Goal: Task Accomplishment & Management: Use online tool/utility

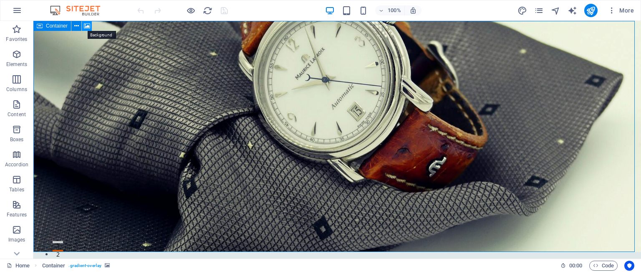
click at [88, 26] on icon at bounding box center [87, 26] width 6 height 9
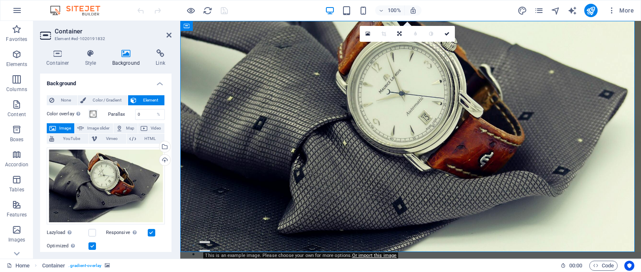
click at [62, 128] on span "Image" at bounding box center [64, 128] width 13 height 10
click at [164, 146] on div "Select files from the file manager, stock photos, or upload file(s)" at bounding box center [164, 147] width 13 height 13
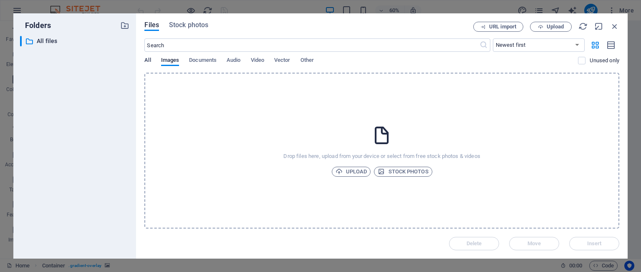
click at [150, 61] on span "All" at bounding box center [147, 61] width 6 height 12
click at [354, 175] on span "Upload" at bounding box center [351, 171] width 32 height 10
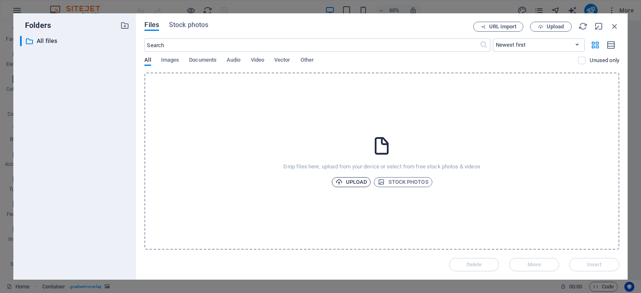
click at [347, 183] on span "Upload" at bounding box center [351, 182] width 32 height 10
click at [341, 182] on icon "button" at bounding box center [338, 182] width 7 height 7
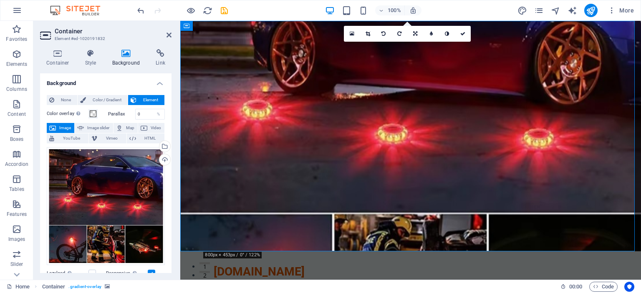
click at [536, 106] on figure at bounding box center [410, 136] width 461 height 231
drag, startPoint x: 530, startPoint y: 103, endPoint x: 530, endPoint y: 120, distance: 17.1
click at [530, 120] on figure at bounding box center [410, 136] width 461 height 231
click at [522, 122] on figure at bounding box center [410, 136] width 461 height 231
click at [105, 182] on div "Drag files here, click to choose files or select files from Files or our free s…" at bounding box center [106, 206] width 118 height 118
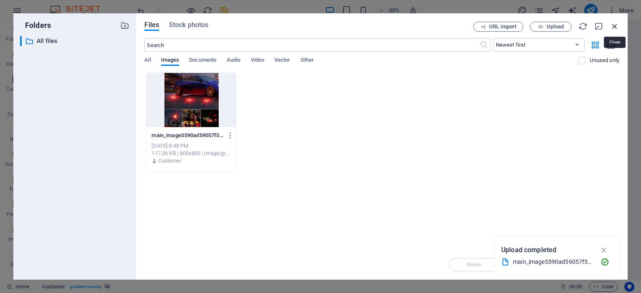
click at [615, 26] on icon "button" at bounding box center [614, 26] width 9 height 9
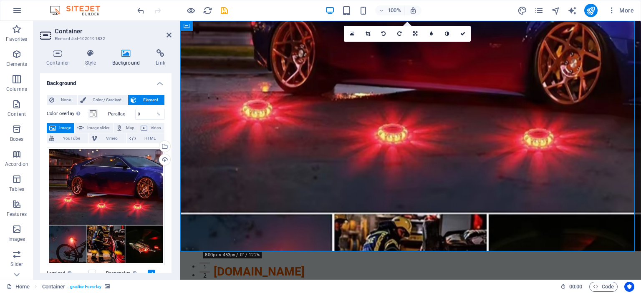
click at [575, 125] on figure at bounding box center [410, 136] width 461 height 231
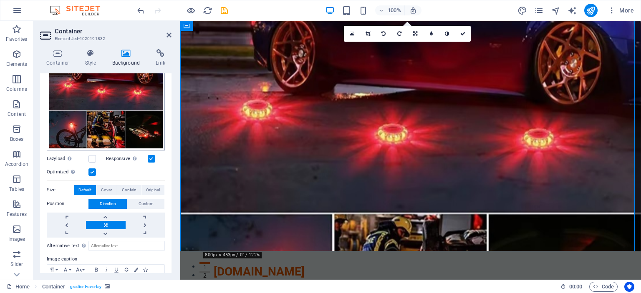
scroll to position [125, 0]
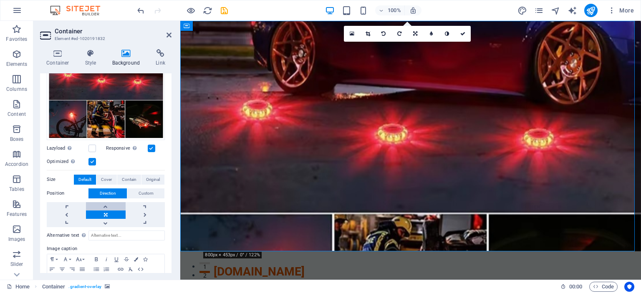
click at [104, 204] on link at bounding box center [105, 206] width 39 height 8
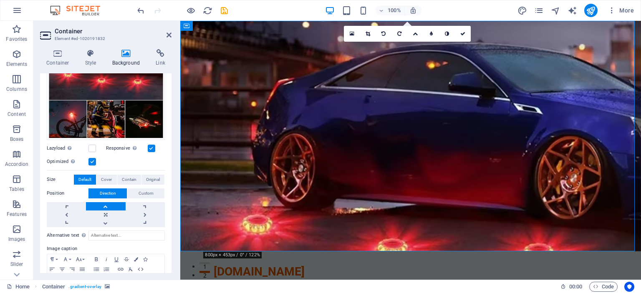
click at [103, 205] on link at bounding box center [105, 206] width 39 height 8
click at [106, 220] on link at bounding box center [105, 223] width 39 height 8
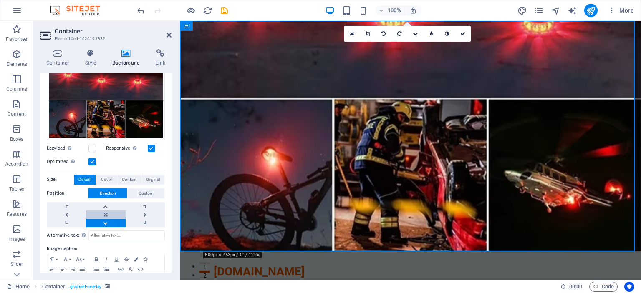
click at [106, 212] on link at bounding box center [105, 215] width 39 height 8
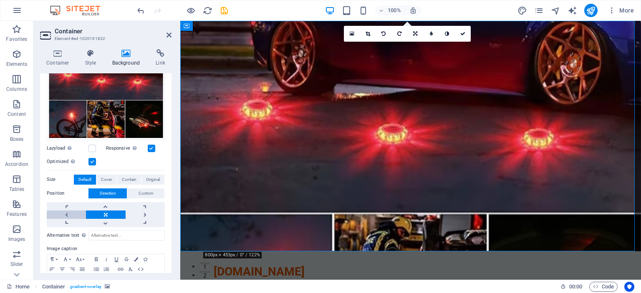
scroll to position [157, 0]
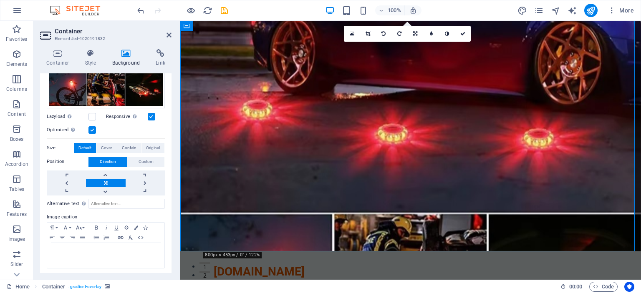
click at [54, 145] on label "Size" at bounding box center [60, 148] width 27 height 10
click at [103, 145] on span "Cover" at bounding box center [106, 148] width 11 height 10
click at [125, 145] on span "Contain" at bounding box center [129, 148] width 15 height 10
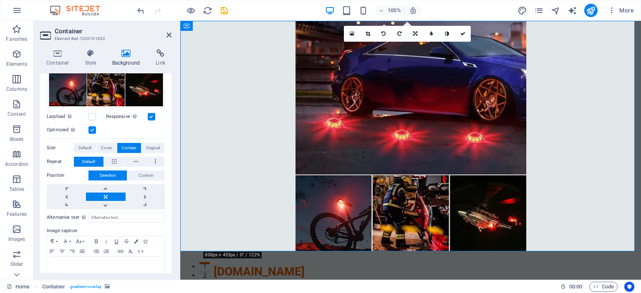
click at [493, 146] on figure at bounding box center [410, 136] width 461 height 231
click at [150, 194] on link at bounding box center [145, 197] width 39 height 8
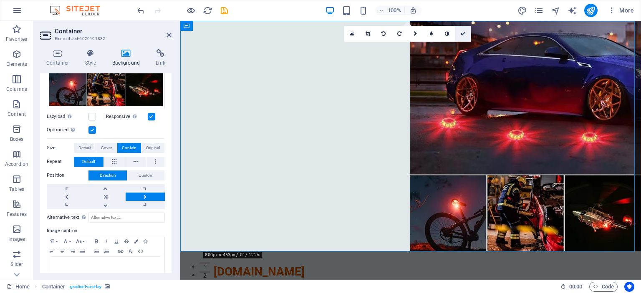
click at [461, 35] on icon at bounding box center [462, 33] width 5 height 5
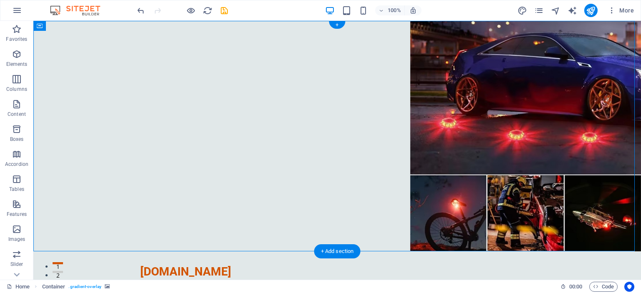
click at [494, 123] on figure at bounding box center [336, 136] width 607 height 231
click at [479, 108] on figure at bounding box center [336, 136] width 607 height 231
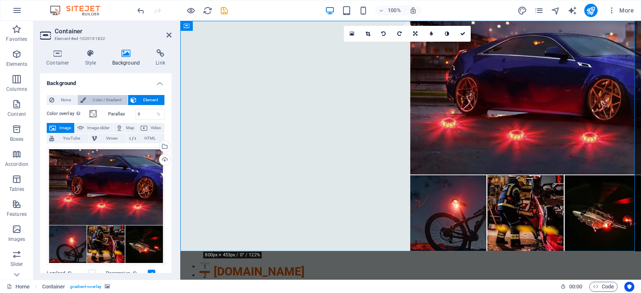
click at [107, 99] on span "Color / Gradient" at bounding box center [106, 100] width 37 height 10
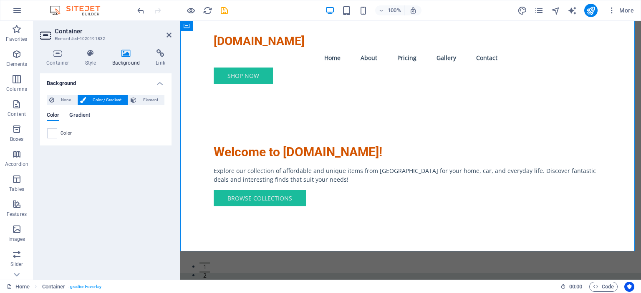
click at [78, 116] on span "Gradient" at bounding box center [79, 116] width 21 height 12
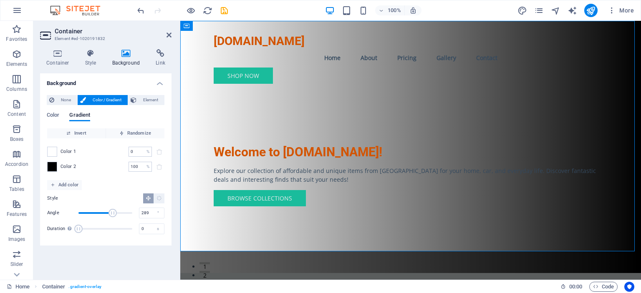
drag, startPoint x: 93, startPoint y: 213, endPoint x: 122, endPoint y: 212, distance: 29.3
click at [117, 212] on span "Angle" at bounding box center [112, 213] width 8 height 8
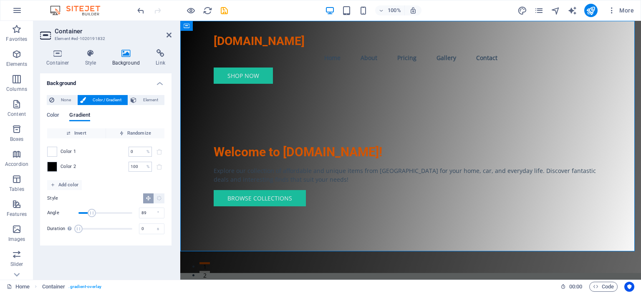
drag, startPoint x: 122, startPoint y: 212, endPoint x: 92, endPoint y: 212, distance: 30.0
click at [92, 212] on span "Angle" at bounding box center [92, 213] width 8 height 8
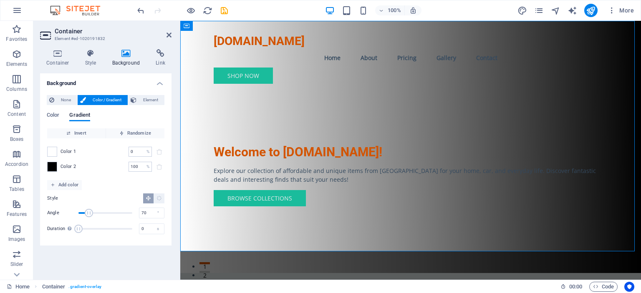
click at [89, 212] on span "Angle" at bounding box center [89, 213] width 8 height 8
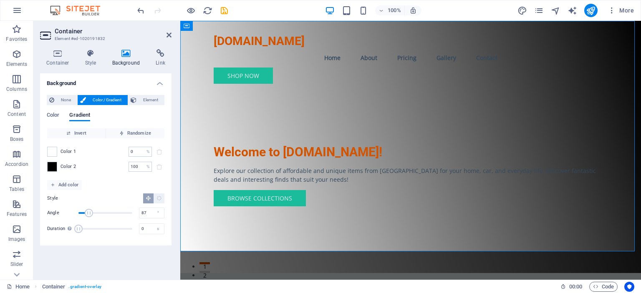
type input "89"
click at [92, 212] on span "Angle" at bounding box center [92, 213] width 8 height 8
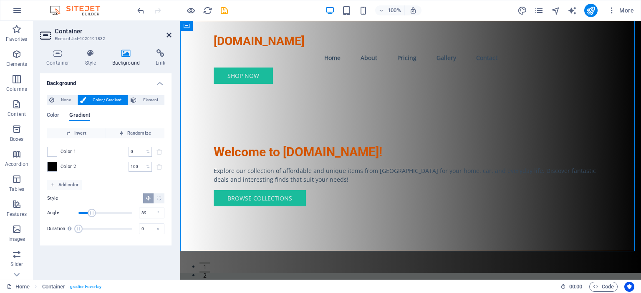
click at [167, 35] on icon at bounding box center [168, 35] width 5 height 7
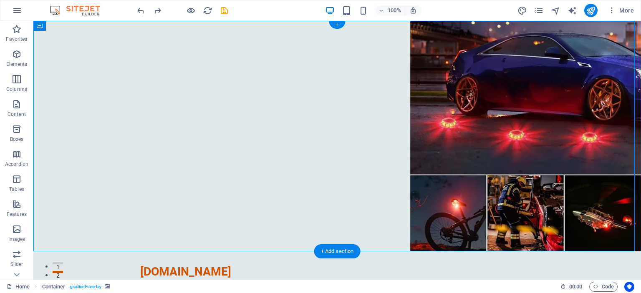
click at [396, 117] on figure at bounding box center [336, 136] width 607 height 231
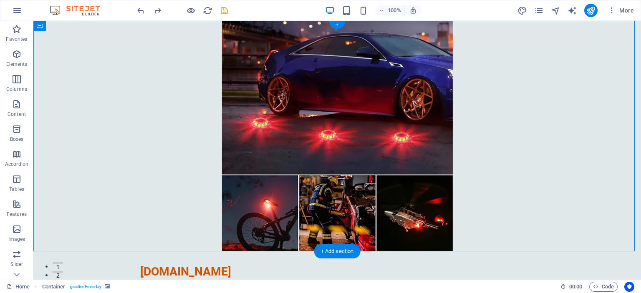
click at [551, 152] on figure at bounding box center [336, 136] width 607 height 231
click at [417, 145] on figure at bounding box center [336, 136] width 607 height 231
click at [432, 136] on figure at bounding box center [336, 136] width 607 height 231
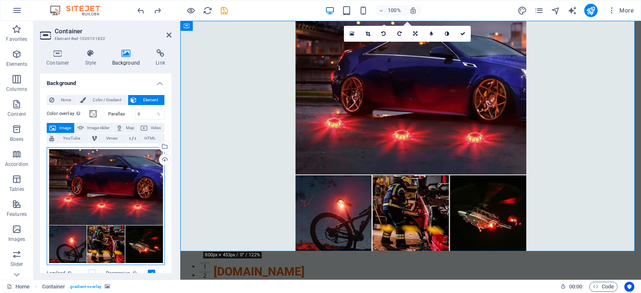
click at [135, 186] on div "Drag files here, click to choose files or select files from Files or our free s…" at bounding box center [106, 206] width 118 height 118
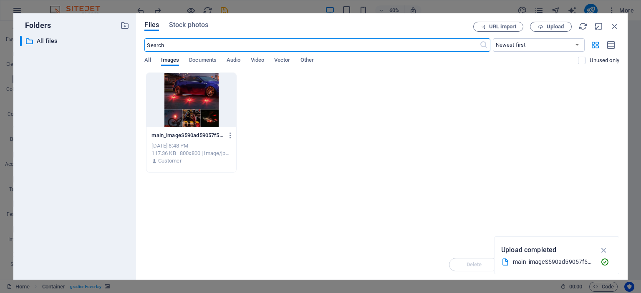
click at [619, 25] on div "Files Stock photos URL import Upload ​ Newest first Oldest first Name (A-Z) Nam…" at bounding box center [381, 146] width 491 height 267
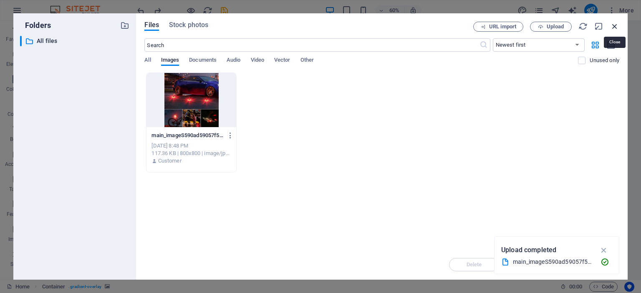
click at [616, 24] on icon "button" at bounding box center [614, 26] width 9 height 9
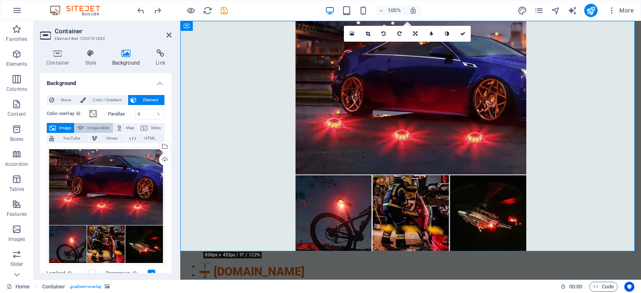
click at [91, 128] on span "Image slider" at bounding box center [98, 128] width 24 height 10
select select "ms"
select select "s"
select select "progressive"
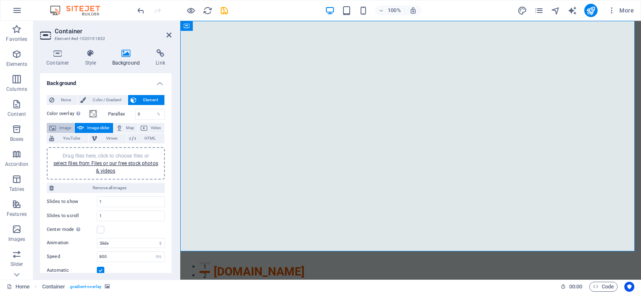
click at [62, 125] on span "Image" at bounding box center [64, 128] width 13 height 10
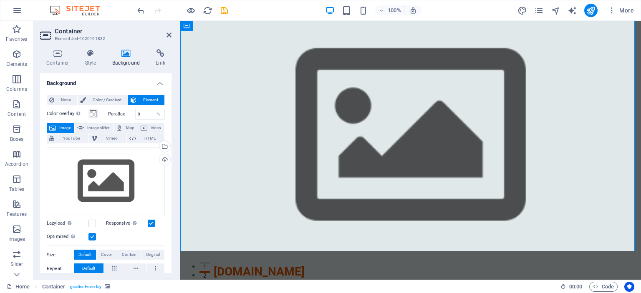
click at [63, 126] on span "Image" at bounding box center [64, 128] width 13 height 10
click at [60, 97] on span "None" at bounding box center [66, 100] width 18 height 10
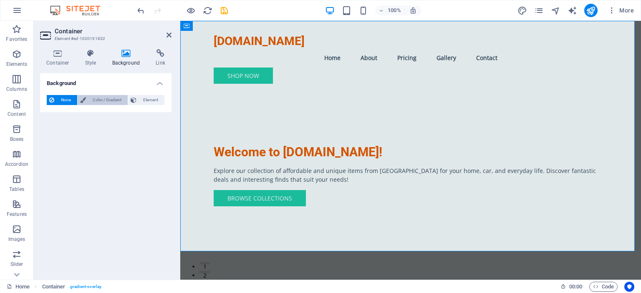
click at [91, 96] on span "Color / Gradient" at bounding box center [106, 100] width 37 height 10
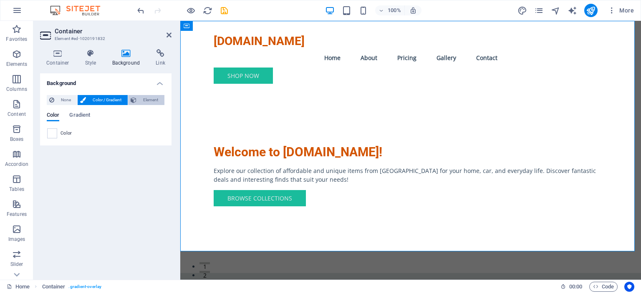
click at [155, 100] on span "Element" at bounding box center [150, 100] width 23 height 10
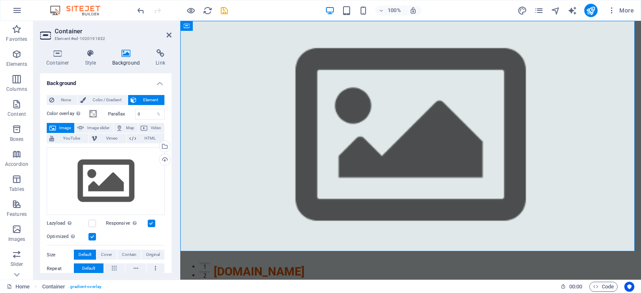
click at [123, 56] on icon at bounding box center [126, 53] width 40 height 8
click at [93, 126] on span "Image slider" at bounding box center [98, 128] width 24 height 10
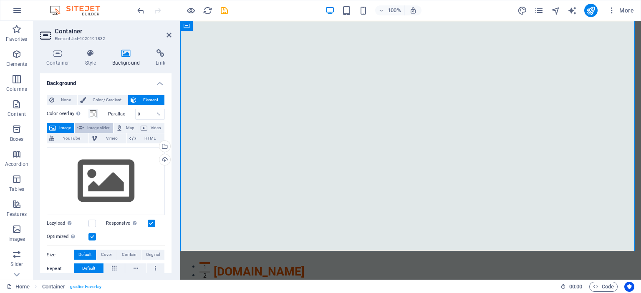
select select "ms"
select select "s"
select select "progressive"
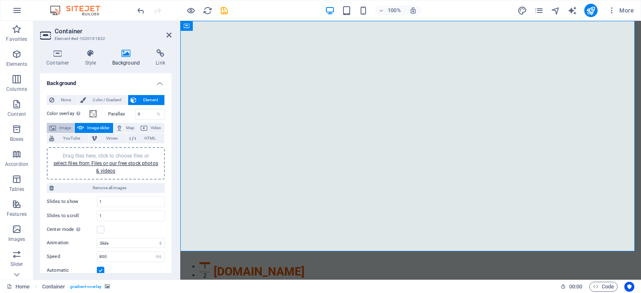
click at [63, 127] on span "Image" at bounding box center [64, 128] width 13 height 10
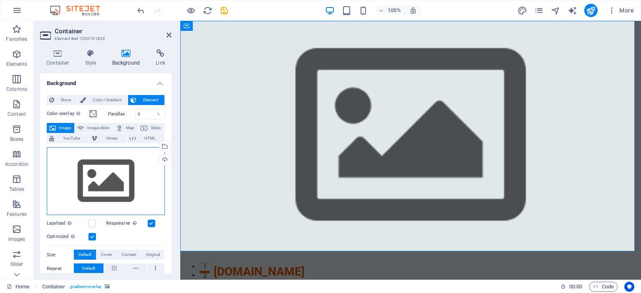
click at [113, 181] on div "Drag files here, click to choose files or select files from Files or our free s…" at bounding box center [106, 181] width 118 height 68
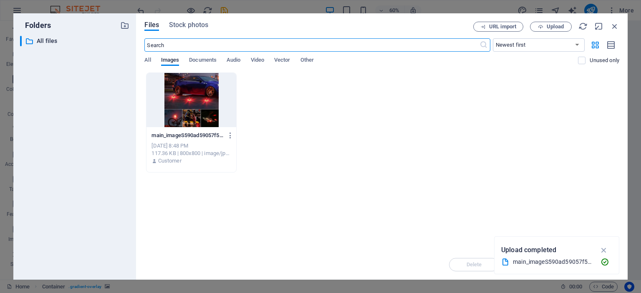
click at [191, 100] on div at bounding box center [190, 100] width 89 height 54
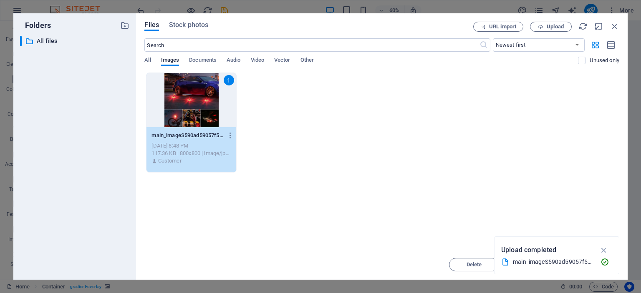
click at [191, 100] on div "1" at bounding box center [190, 100] width 89 height 54
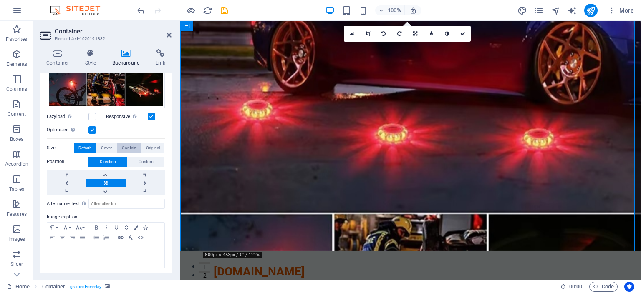
click at [123, 146] on span "Contain" at bounding box center [129, 148] width 15 height 10
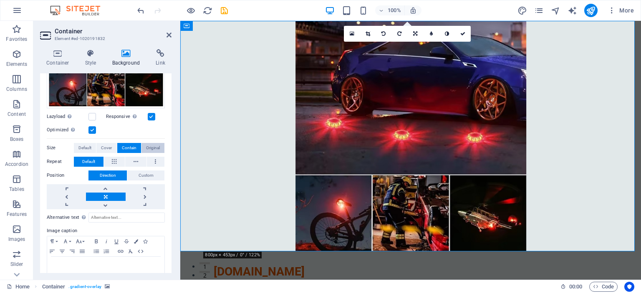
click at [148, 144] on span "Original" at bounding box center [153, 148] width 14 height 10
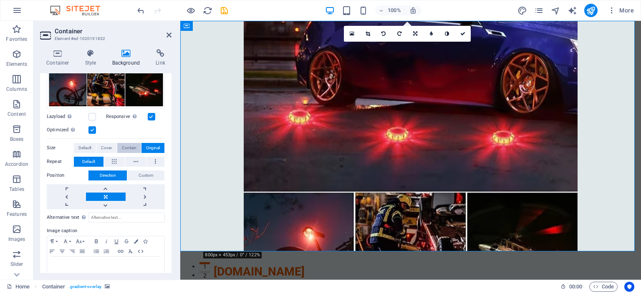
click at [123, 146] on span "Contain" at bounding box center [129, 148] width 15 height 10
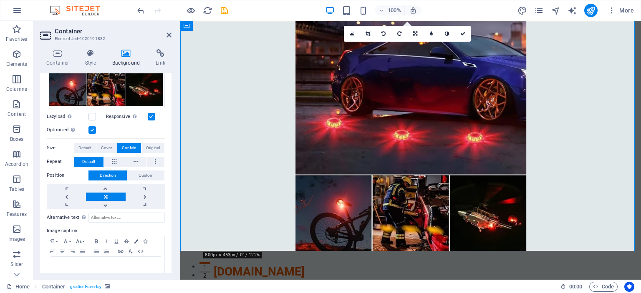
click at [579, 168] on figure at bounding box center [410, 136] width 461 height 231
click at [465, 34] on icon at bounding box center [462, 33] width 5 height 5
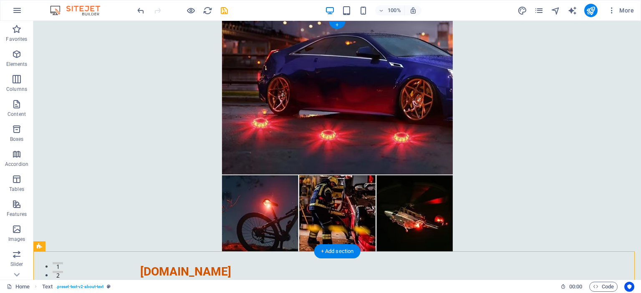
click at [539, 159] on figure at bounding box center [336, 136] width 607 height 231
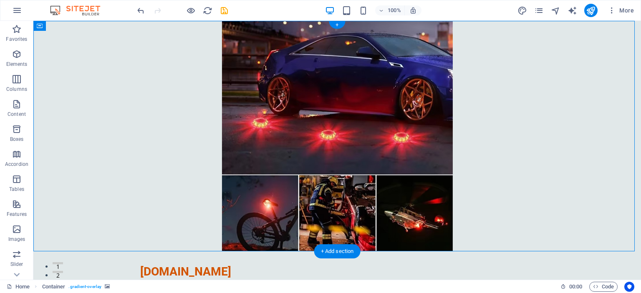
click at [540, 158] on figure at bounding box center [336, 136] width 607 height 231
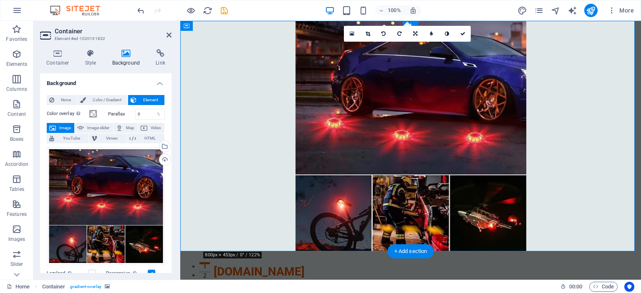
click at [564, 153] on figure at bounding box center [410, 136] width 461 height 231
click at [417, 251] on div "+ Add section" at bounding box center [411, 251] width 46 height 14
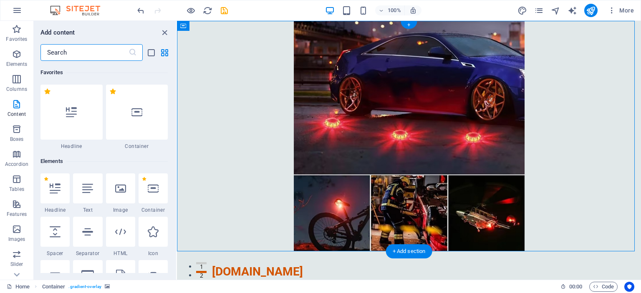
scroll to position [1460, 0]
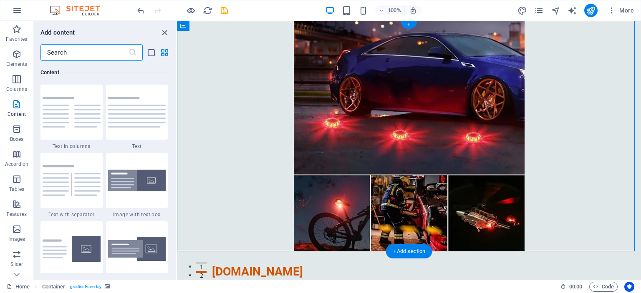
click at [599, 170] on figure at bounding box center [409, 136] width 464 height 231
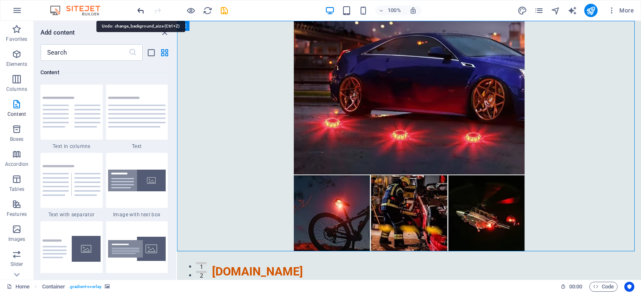
click at [139, 13] on icon "undo" at bounding box center [141, 11] width 10 height 10
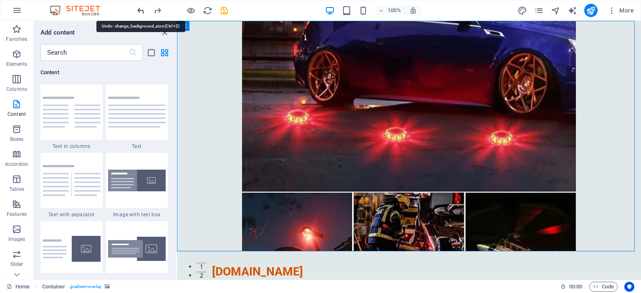
click at [140, 8] on icon "undo" at bounding box center [141, 11] width 10 height 10
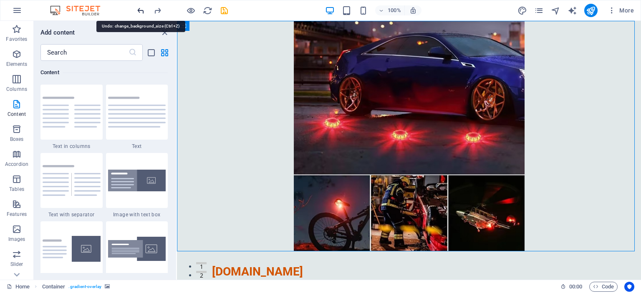
click at [140, 8] on icon "undo" at bounding box center [141, 11] width 10 height 10
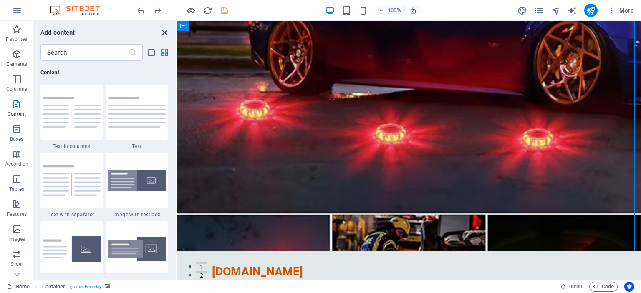
click at [164, 30] on icon "close panel" at bounding box center [165, 33] width 10 height 10
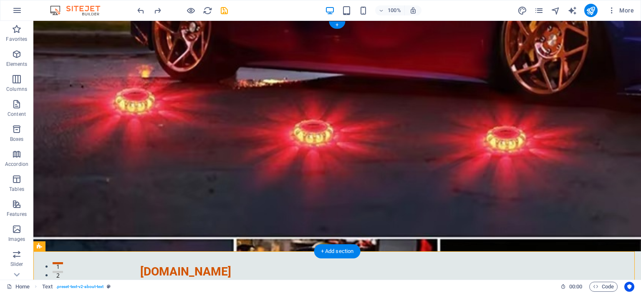
click at [534, 190] on figure at bounding box center [336, 136] width 607 height 231
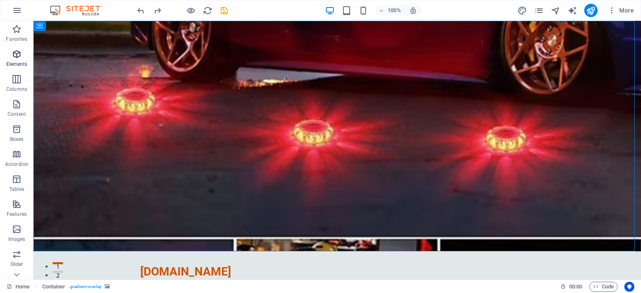
click at [23, 56] on span "Elements" at bounding box center [16, 59] width 33 height 20
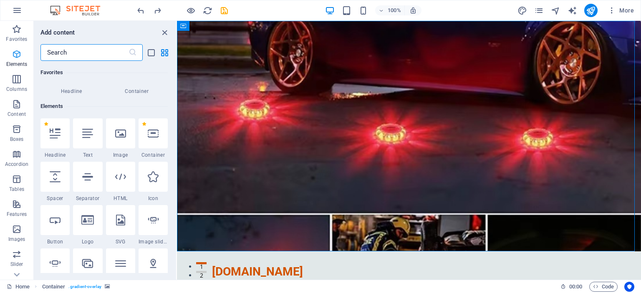
scroll to position [88, 0]
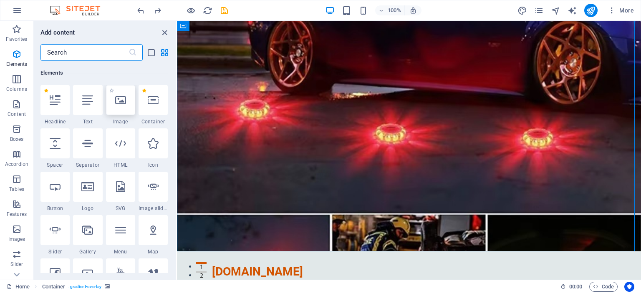
click at [115, 97] on icon at bounding box center [120, 100] width 11 height 11
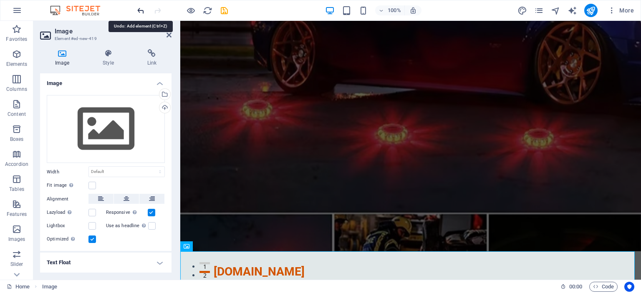
click at [141, 10] on icon "undo" at bounding box center [141, 11] width 10 height 10
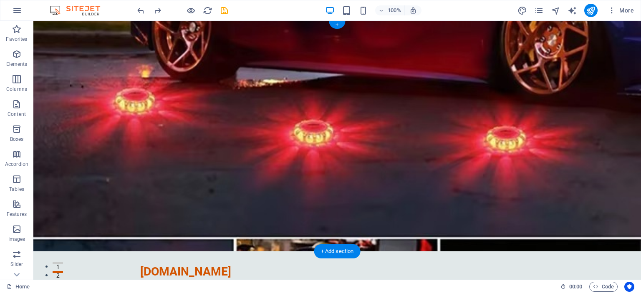
click at [524, 158] on figure at bounding box center [336, 136] width 607 height 231
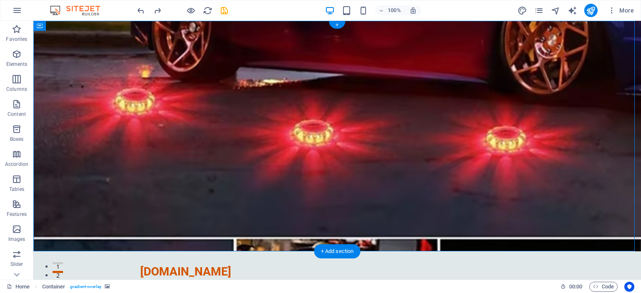
click at [566, 131] on figure at bounding box center [336, 136] width 607 height 231
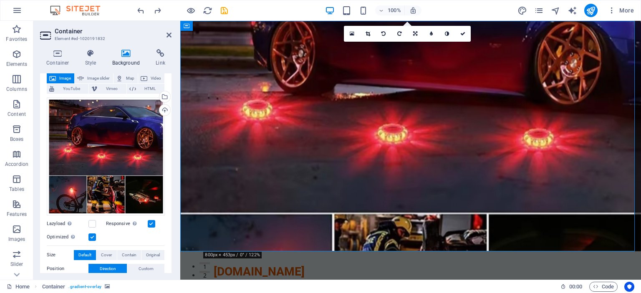
scroll to position [83, 0]
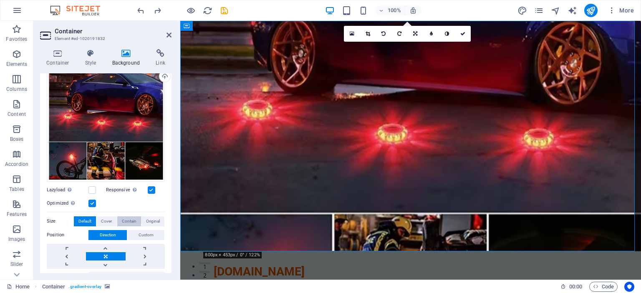
click at [130, 221] on span "Contain" at bounding box center [129, 222] width 15 height 10
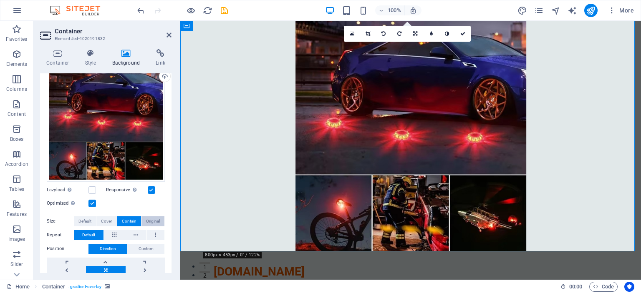
click at [149, 218] on span "Original" at bounding box center [153, 222] width 14 height 10
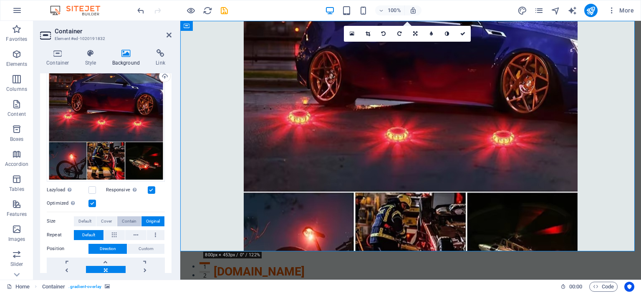
click at [124, 217] on span "Contain" at bounding box center [129, 222] width 15 height 10
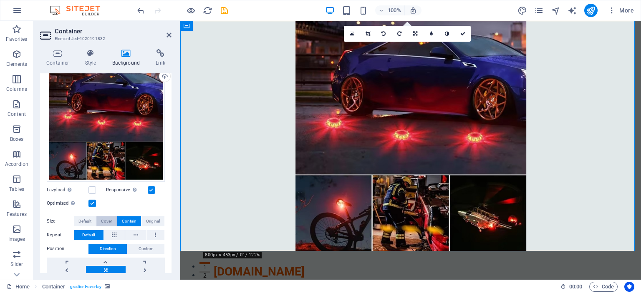
click at [108, 219] on span "Cover" at bounding box center [106, 222] width 11 height 10
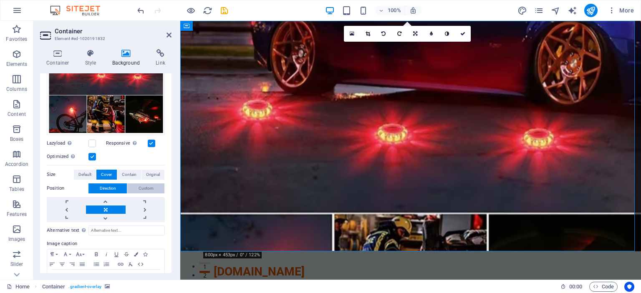
scroll to position [115, 0]
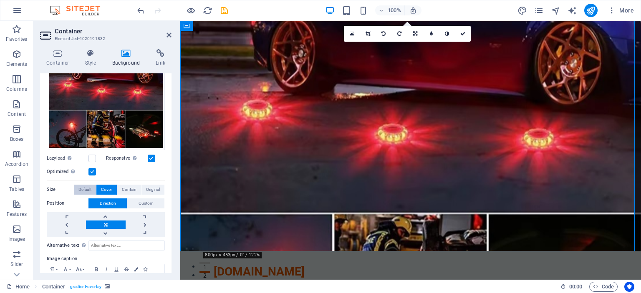
click at [92, 186] on button "Default" at bounding box center [85, 190] width 22 height 10
click at [110, 186] on span "Cover" at bounding box center [106, 190] width 11 height 10
click at [130, 186] on span "Contain" at bounding box center [129, 190] width 15 height 10
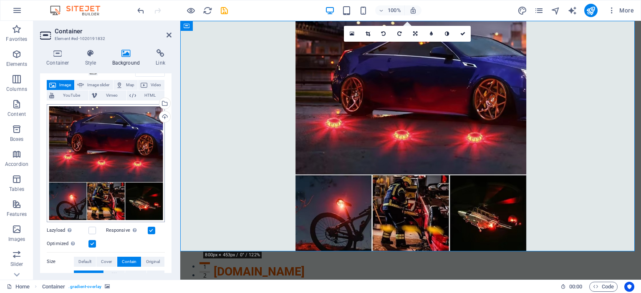
scroll to position [32, 0]
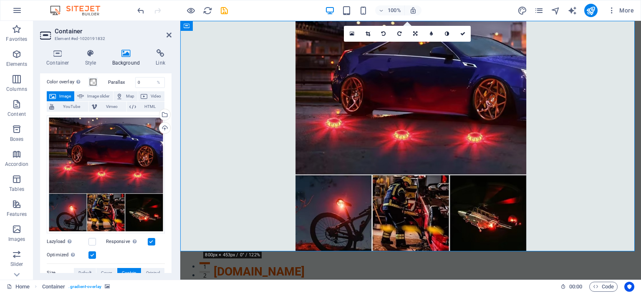
click at [597, 149] on figure at bounding box center [410, 136] width 461 height 231
click at [461, 34] on icon at bounding box center [462, 33] width 5 height 5
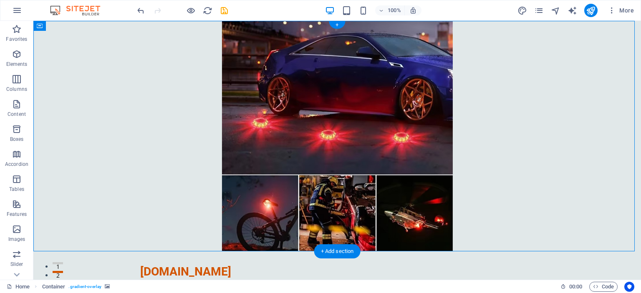
click at [587, 173] on figure at bounding box center [336, 136] width 607 height 231
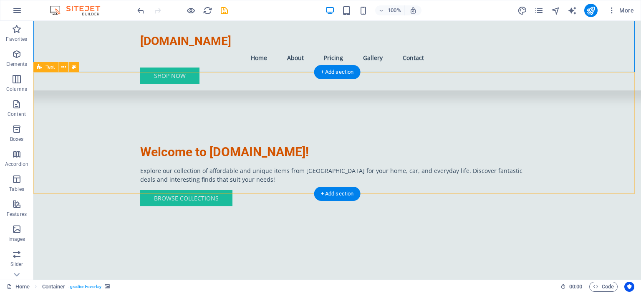
scroll to position [209, 0]
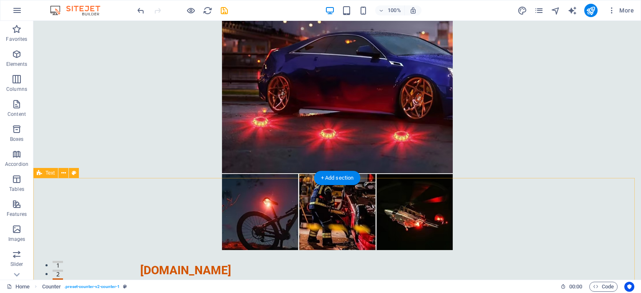
scroll to position [0, 0]
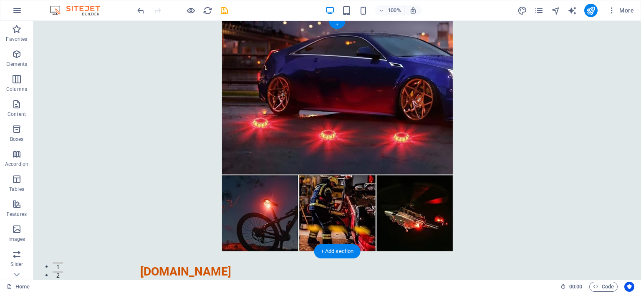
click at [431, 142] on figure at bounding box center [336, 136] width 607 height 231
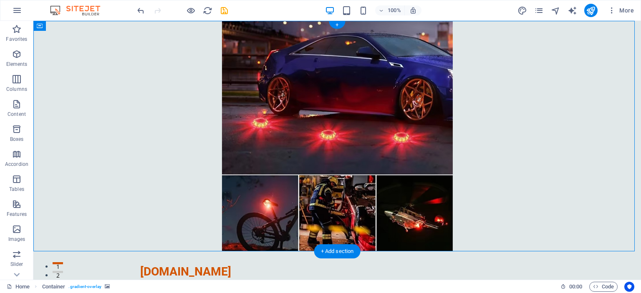
drag, startPoint x: 429, startPoint y: 145, endPoint x: 490, endPoint y: 146, distance: 60.9
click at [490, 146] on figure at bounding box center [336, 136] width 607 height 231
click at [41, 26] on icon at bounding box center [40, 26] width 6 height 10
click at [88, 28] on icon at bounding box center [87, 26] width 6 height 9
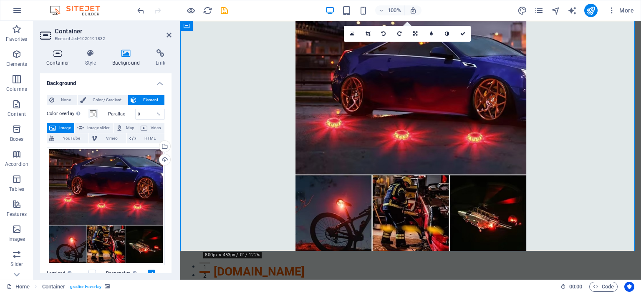
click at [58, 55] on icon at bounding box center [57, 53] width 35 height 8
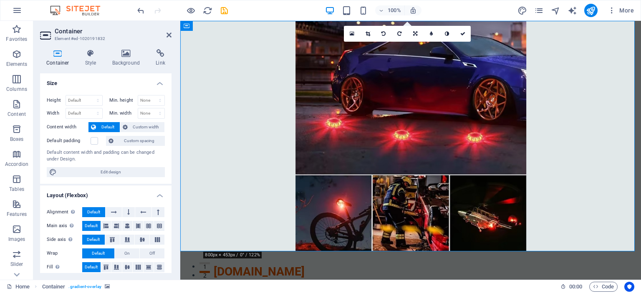
scroll to position [42, 0]
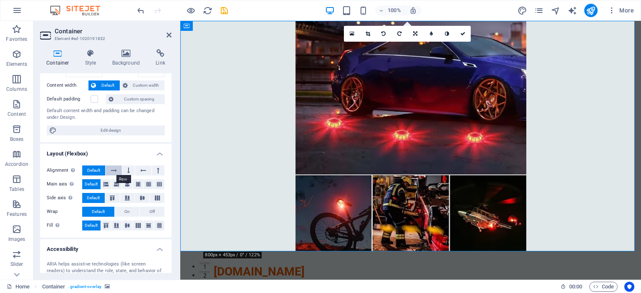
click at [114, 170] on icon at bounding box center [114, 171] width 6 height 10
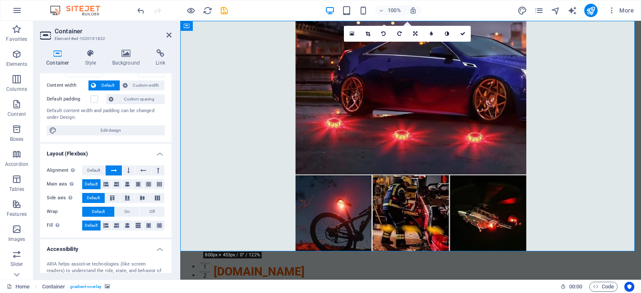
click at [114, 170] on icon at bounding box center [114, 171] width 6 height 10
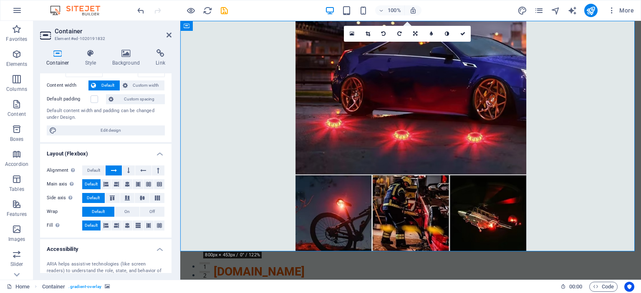
click at [114, 170] on icon at bounding box center [114, 171] width 6 height 10
click at [127, 170] on icon at bounding box center [128, 171] width 3 height 10
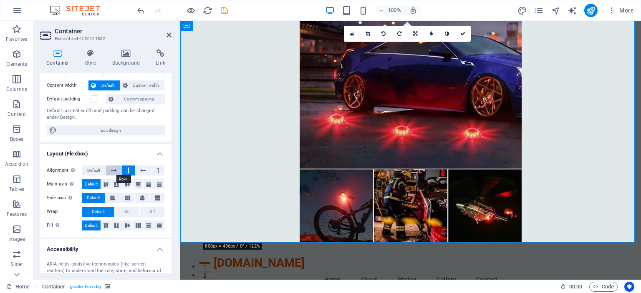
click at [116, 171] on icon at bounding box center [114, 171] width 6 height 10
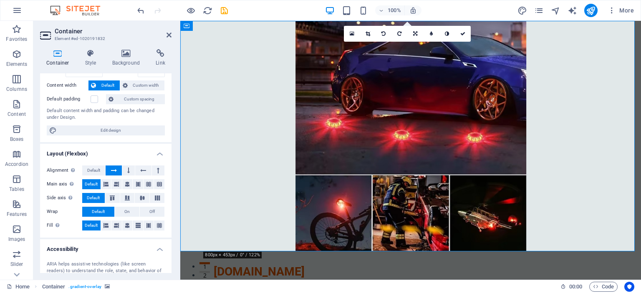
click at [116, 171] on icon at bounding box center [114, 171] width 6 height 10
click at [143, 170] on icon at bounding box center [143, 171] width 6 height 10
click at [119, 170] on button at bounding box center [114, 171] width 16 height 10
click at [134, 169] on button at bounding box center [128, 171] width 13 height 10
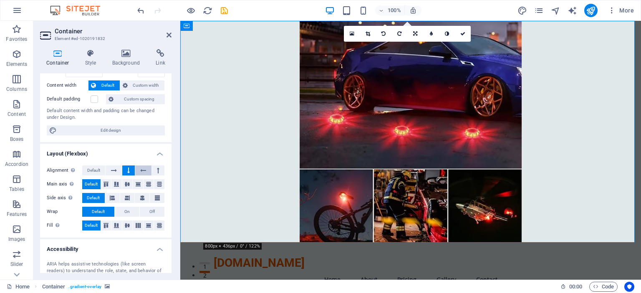
click at [135, 169] on button at bounding box center [143, 171] width 16 height 10
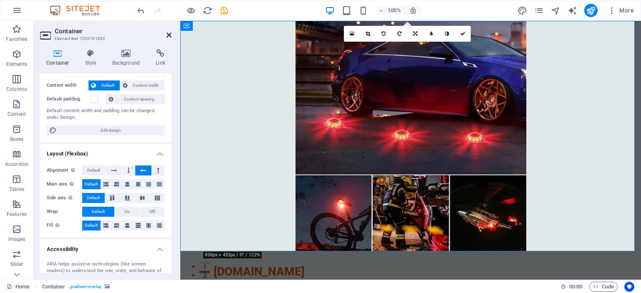
click at [170, 33] on icon at bounding box center [168, 35] width 5 height 7
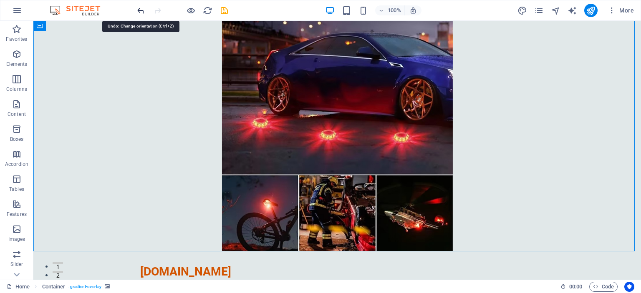
click at [140, 13] on icon "undo" at bounding box center [141, 11] width 10 height 10
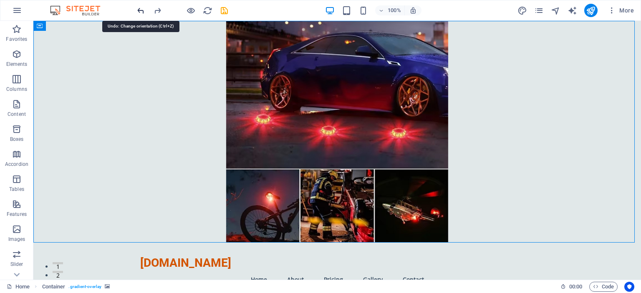
click at [140, 8] on icon "undo" at bounding box center [141, 11] width 10 height 10
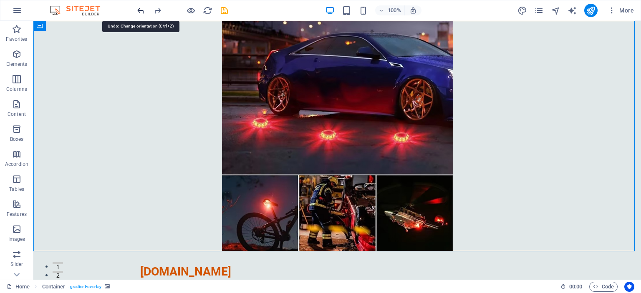
click at [140, 8] on icon "undo" at bounding box center [141, 11] width 10 height 10
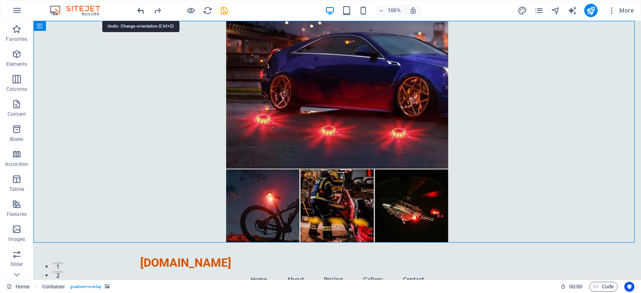
click at [140, 8] on icon "undo" at bounding box center [141, 11] width 10 height 10
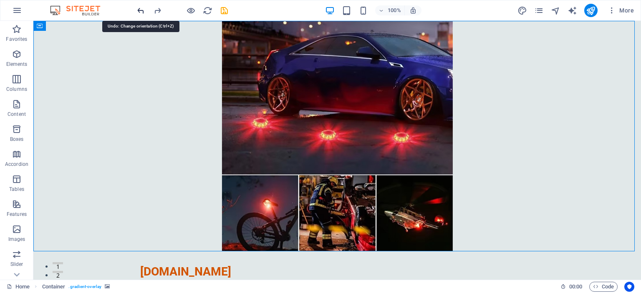
click at [140, 8] on icon "undo" at bounding box center [141, 11] width 10 height 10
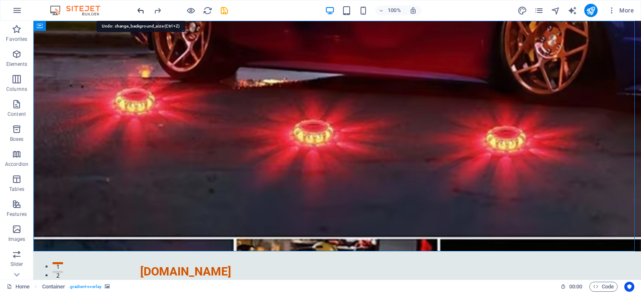
click at [141, 12] on icon "undo" at bounding box center [141, 11] width 10 height 10
click at [140, 9] on icon "undo" at bounding box center [141, 11] width 10 height 10
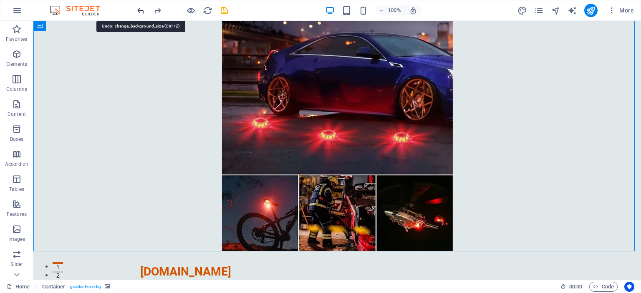
click at [140, 9] on icon "undo" at bounding box center [141, 11] width 10 height 10
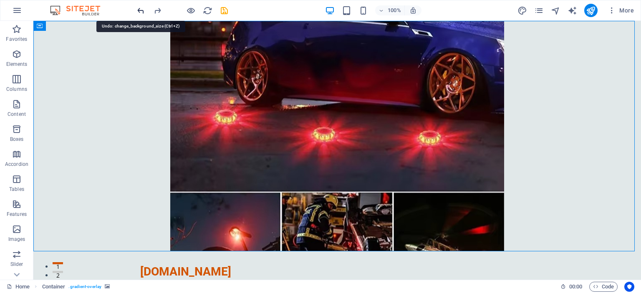
click at [140, 9] on icon "undo" at bounding box center [141, 11] width 10 height 10
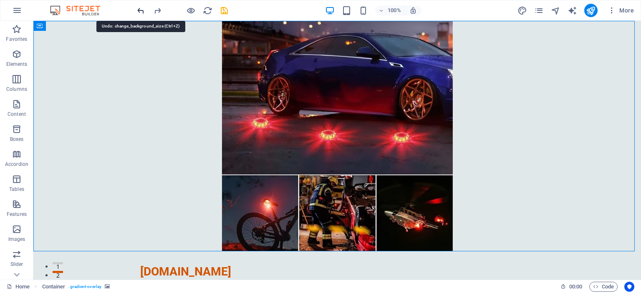
click at [140, 9] on icon "undo" at bounding box center [141, 11] width 10 height 10
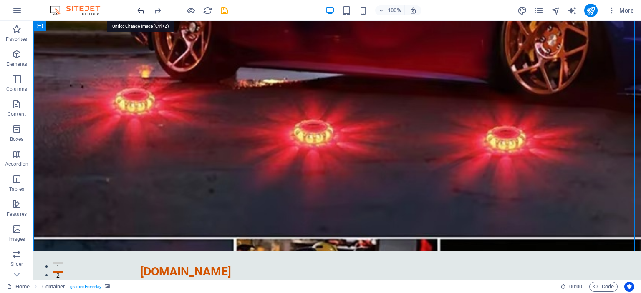
click at [140, 9] on icon "undo" at bounding box center [141, 11] width 10 height 10
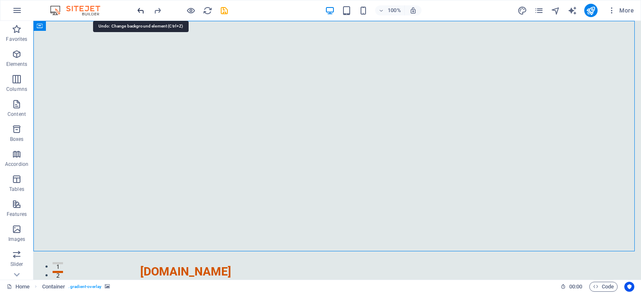
click at [141, 9] on icon "undo" at bounding box center [141, 11] width 10 height 10
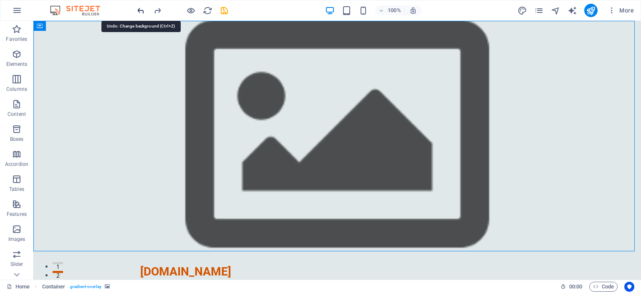
click at [141, 9] on icon "undo" at bounding box center [141, 11] width 10 height 10
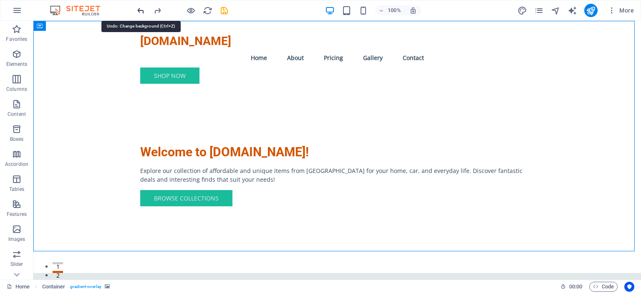
click at [141, 8] on icon "undo" at bounding box center [141, 11] width 10 height 10
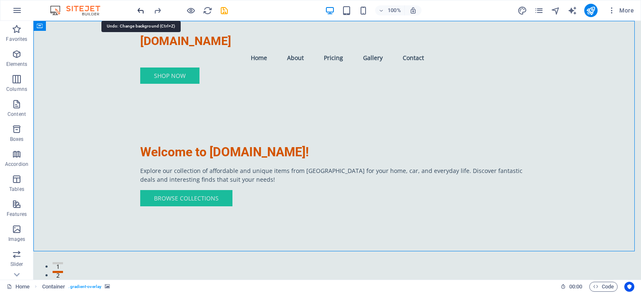
click at [141, 8] on icon "undo" at bounding box center [141, 11] width 10 height 10
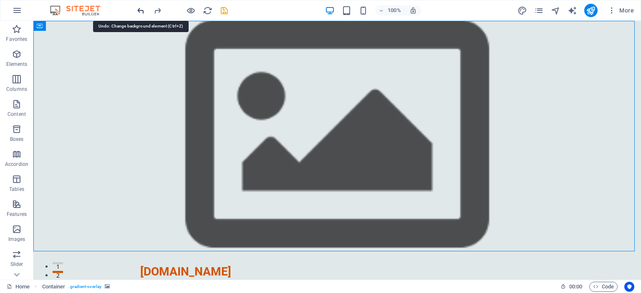
click at [141, 8] on icon "undo" at bounding box center [141, 11] width 10 height 10
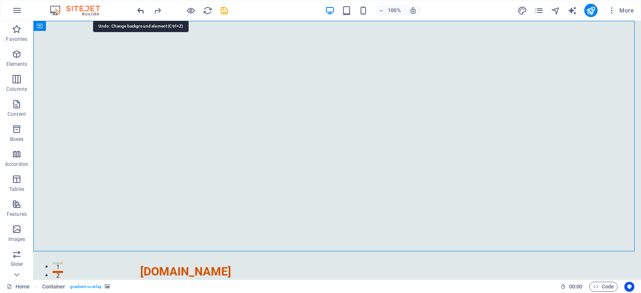
click at [141, 8] on icon "undo" at bounding box center [141, 11] width 10 height 10
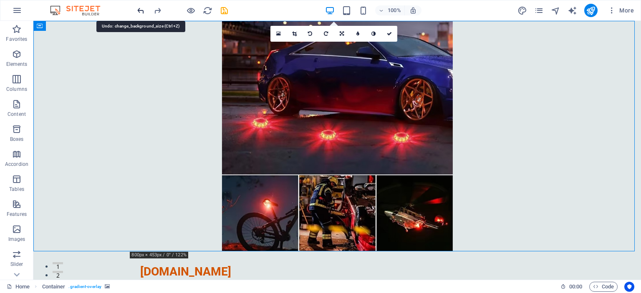
click at [141, 8] on icon "undo" at bounding box center [141, 11] width 10 height 10
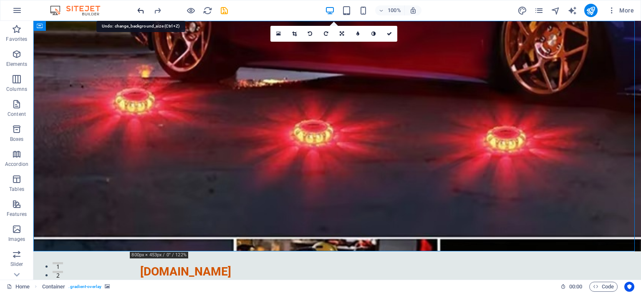
click at [141, 8] on icon "undo" at bounding box center [141, 11] width 10 height 10
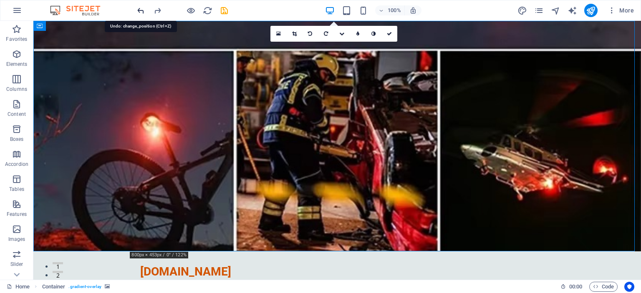
click at [141, 8] on icon "undo" at bounding box center [141, 11] width 10 height 10
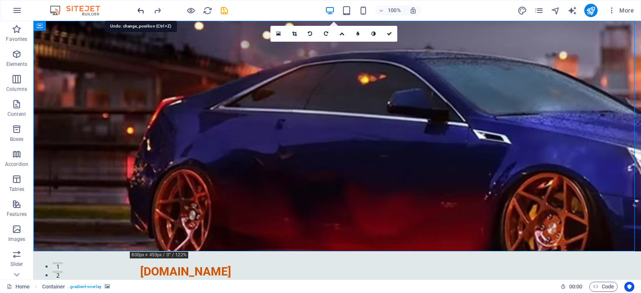
click at [142, 8] on icon "undo" at bounding box center [141, 11] width 10 height 10
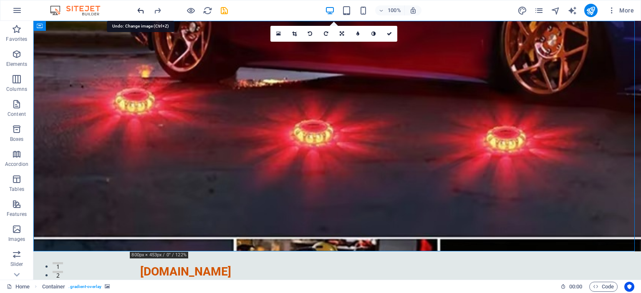
click at [142, 8] on icon "undo" at bounding box center [141, 11] width 10 height 10
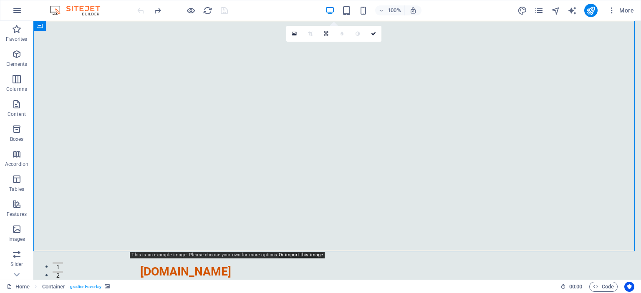
click at [142, 8] on div at bounding box center [182, 10] width 93 height 13
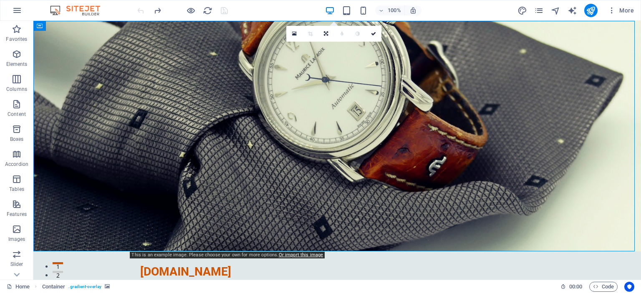
click at [577, 116] on figure at bounding box center [336, 136] width 607 height 231
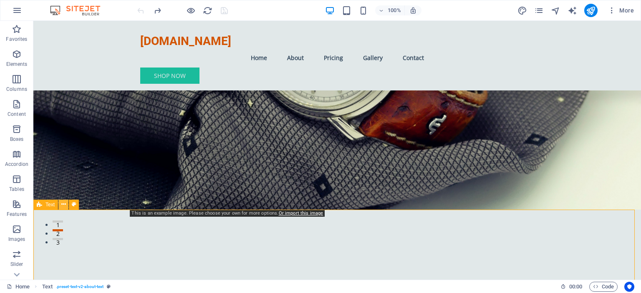
click at [63, 206] on icon at bounding box center [63, 204] width 5 height 9
click at [589, 145] on figure at bounding box center [336, 94] width 607 height 231
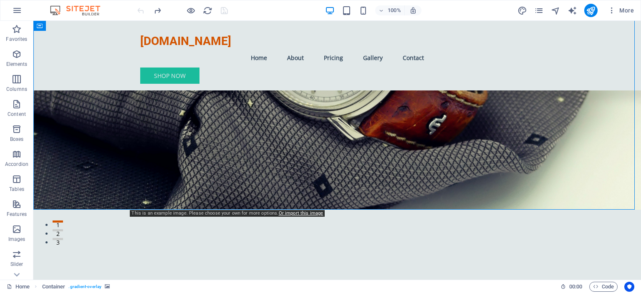
click at [589, 145] on figure at bounding box center [336, 94] width 607 height 231
select select "header"
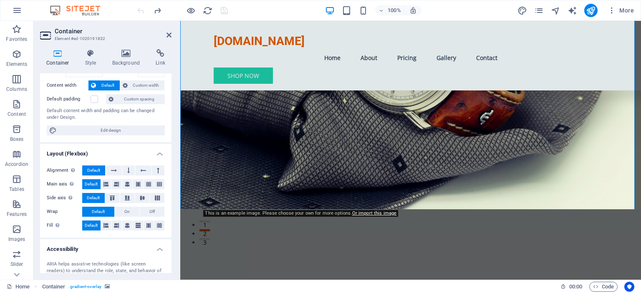
scroll to position [0, 0]
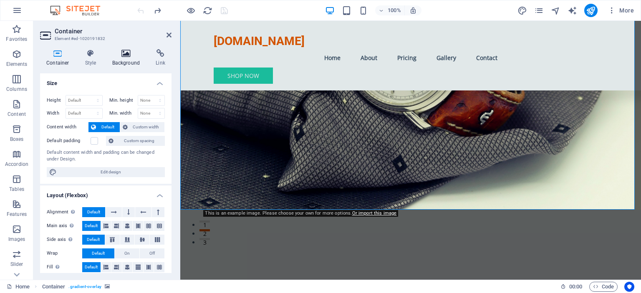
click at [118, 58] on h4 "Background" at bounding box center [128, 58] width 44 height 18
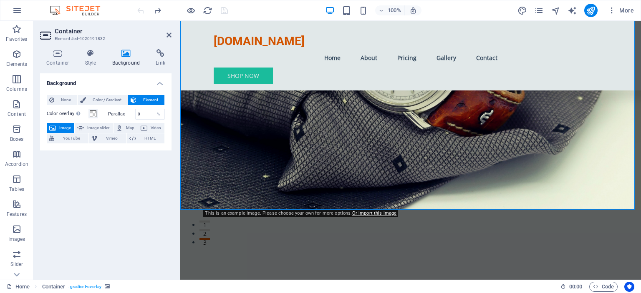
click at [63, 126] on span "Image" at bounding box center [64, 128] width 13 height 10
click at [95, 126] on span "Image slider" at bounding box center [98, 128] width 24 height 10
select select "ms"
select select "s"
select select "progressive"
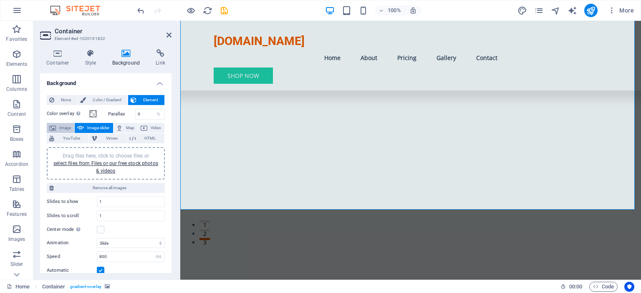
click at [60, 128] on span "Image" at bounding box center [64, 128] width 13 height 10
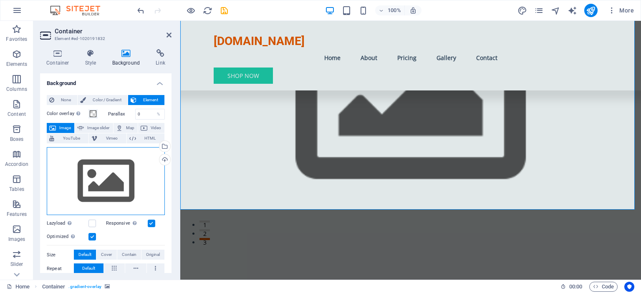
click at [109, 179] on div "Drag files here, click to choose files or select files from Files or our free s…" at bounding box center [106, 181] width 118 height 68
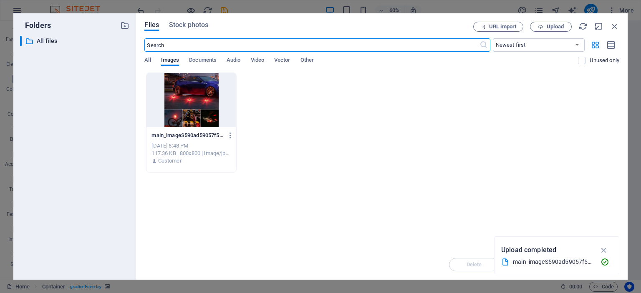
click at [200, 96] on div at bounding box center [190, 100] width 89 height 54
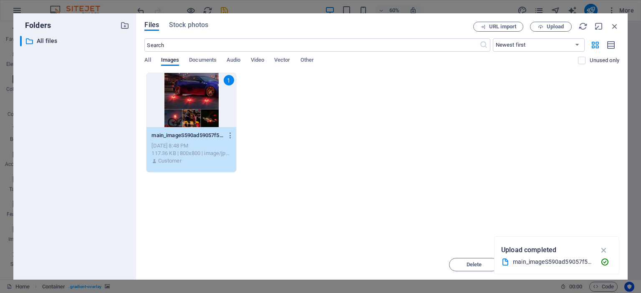
click at [200, 96] on div "1" at bounding box center [190, 100] width 89 height 54
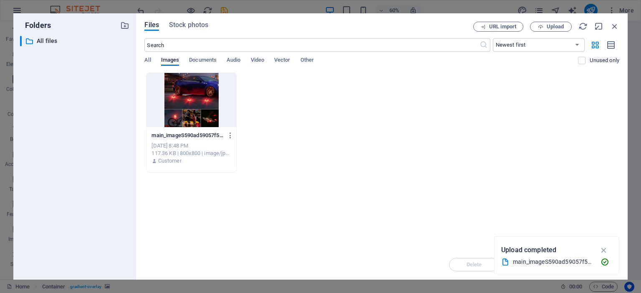
click at [200, 96] on div at bounding box center [190, 100] width 89 height 54
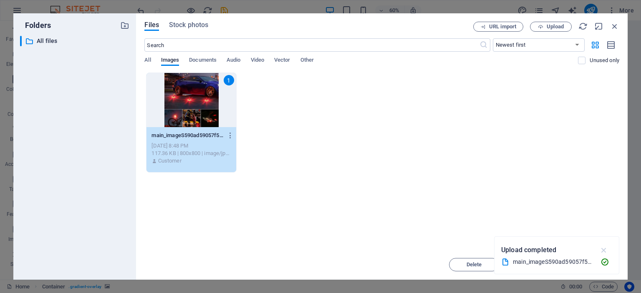
click at [604, 250] on icon "button" at bounding box center [604, 250] width 10 height 9
click at [591, 263] on span "Insert" at bounding box center [594, 264] width 15 height 5
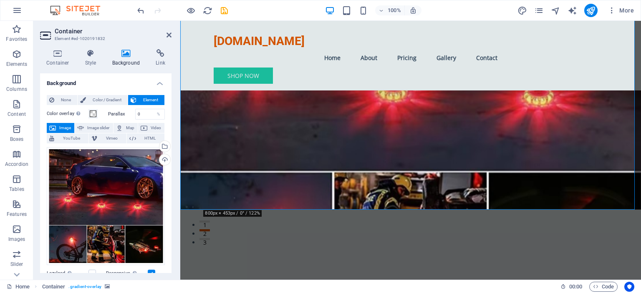
click at [549, 141] on figure at bounding box center [410, 94] width 461 height 231
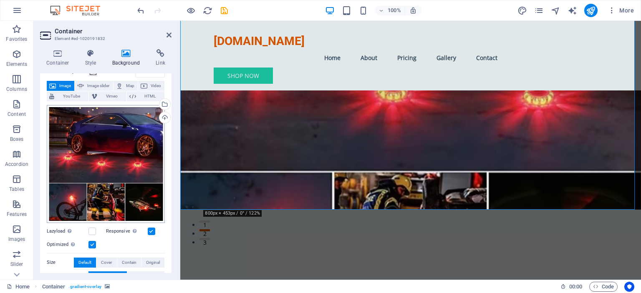
scroll to position [83, 0]
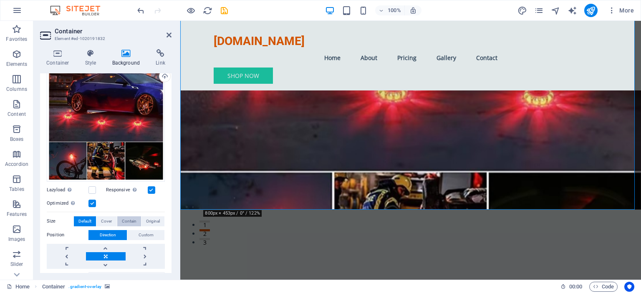
click at [122, 220] on span "Contain" at bounding box center [129, 222] width 15 height 10
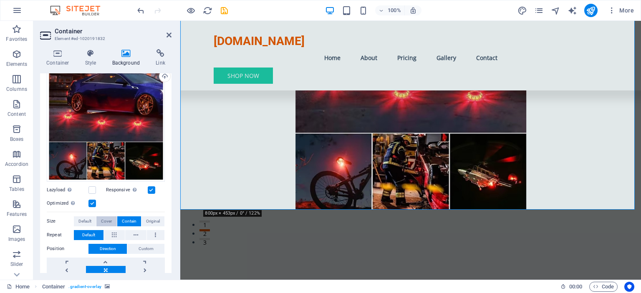
click at [108, 220] on span "Cover" at bounding box center [106, 222] width 11 height 10
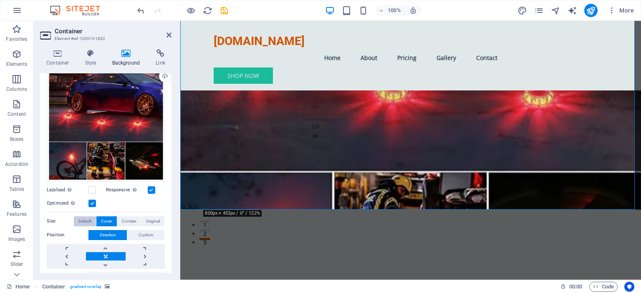
click at [90, 221] on span "Default" at bounding box center [84, 222] width 13 height 10
click at [157, 217] on span "Original" at bounding box center [153, 222] width 14 height 10
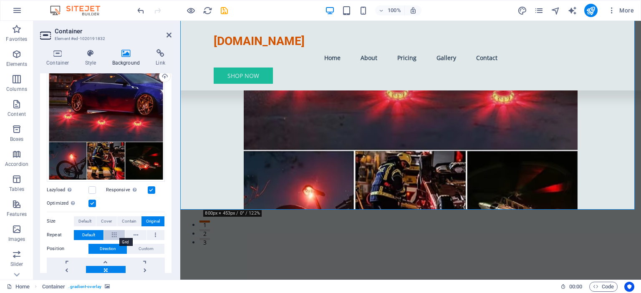
click at [113, 233] on icon at bounding box center [114, 235] width 5 height 10
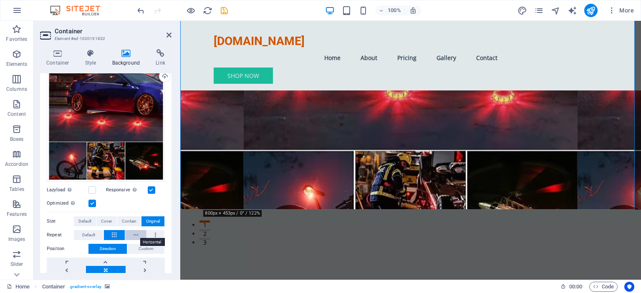
click at [135, 232] on icon at bounding box center [136, 235] width 5 height 10
click at [156, 232] on button at bounding box center [156, 235] width 18 height 10
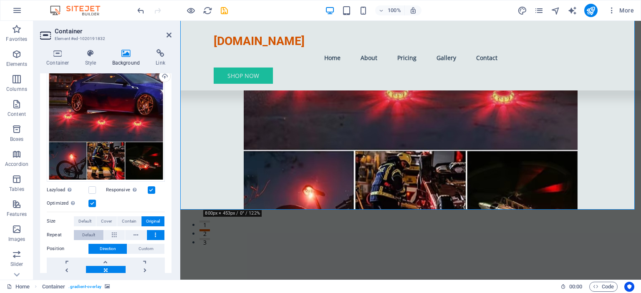
click at [96, 233] on button "Default" at bounding box center [89, 235] width 30 height 10
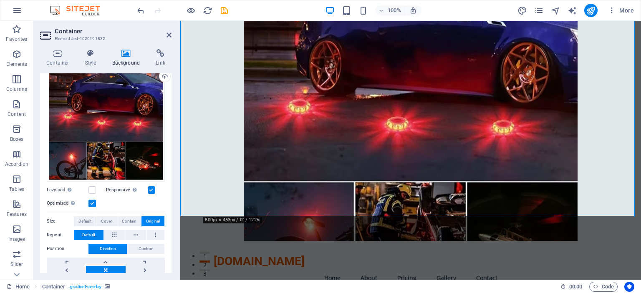
scroll to position [0, 0]
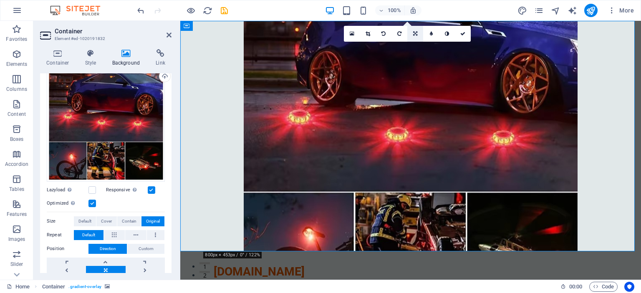
click at [415, 35] on icon at bounding box center [415, 33] width 4 height 5
click at [429, 48] on icon at bounding box center [431, 46] width 4 height 5
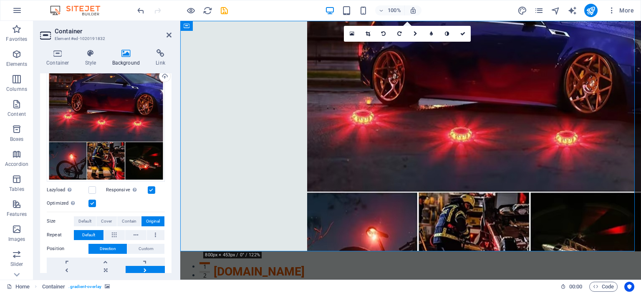
click at [134, 203] on div "Optimized Images are compressed to improve page speed." at bounding box center [106, 204] width 118 height 10
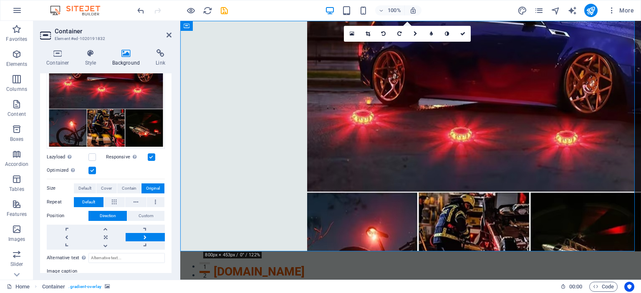
scroll to position [125, 0]
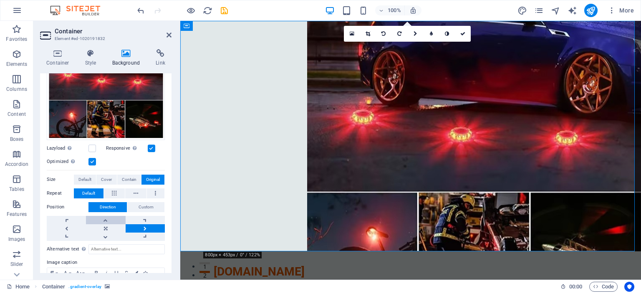
click at [105, 217] on link at bounding box center [105, 220] width 39 height 8
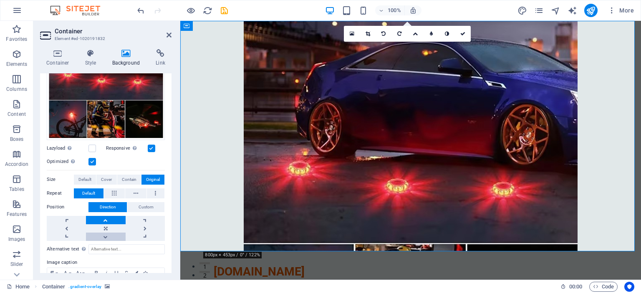
click at [106, 237] on link at bounding box center [105, 237] width 39 height 8
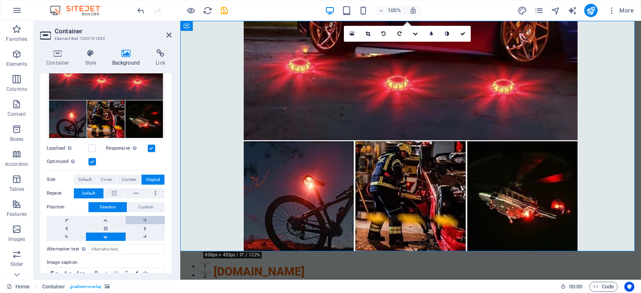
click at [144, 218] on link at bounding box center [145, 220] width 39 height 8
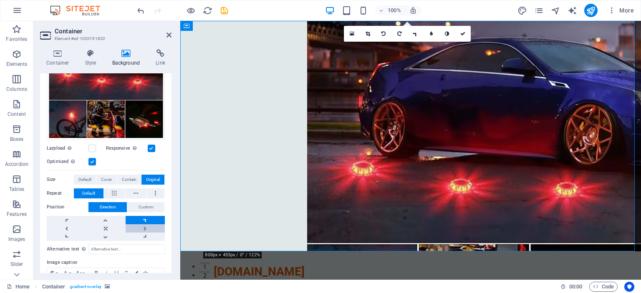
click at [148, 227] on link at bounding box center [145, 228] width 39 height 8
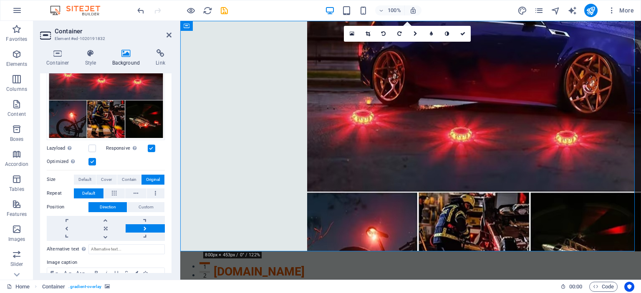
click at [52, 180] on label "Size" at bounding box center [60, 180] width 27 height 10
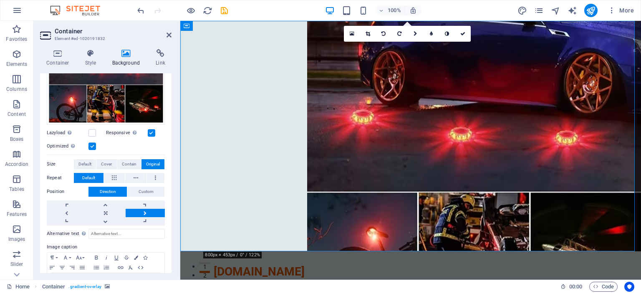
scroll to position [129, 0]
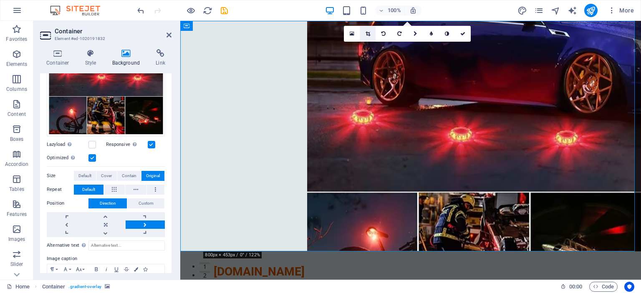
click at [367, 35] on icon at bounding box center [367, 33] width 5 height 5
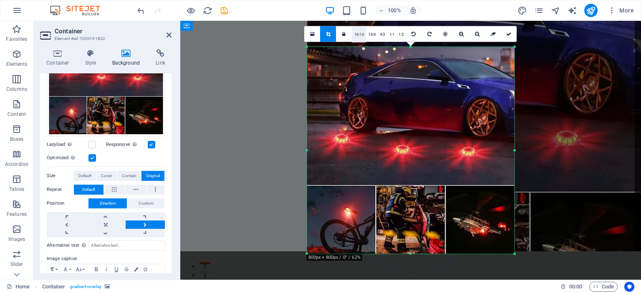
click at [358, 33] on link "16:10" at bounding box center [359, 34] width 14 height 16
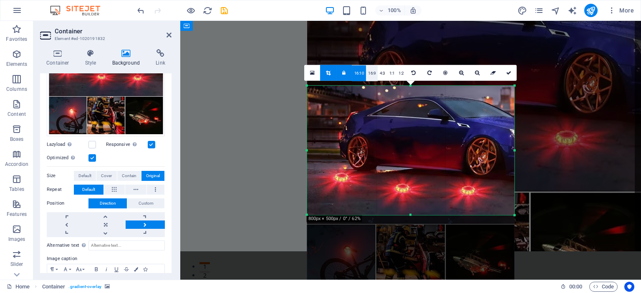
click at [370, 73] on link "16:9" at bounding box center [372, 73] width 12 height 16
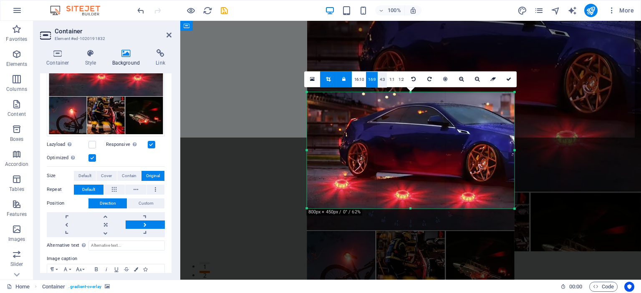
click at [382, 81] on link "4:3" at bounding box center [383, 80] width 10 height 16
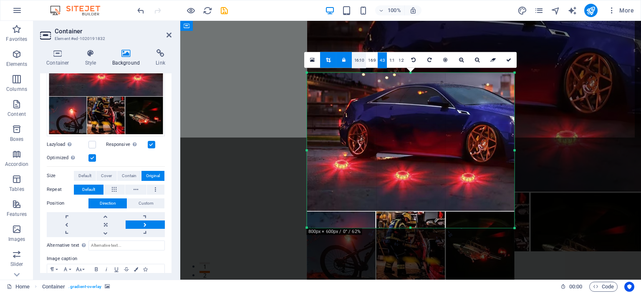
click at [360, 58] on link "16:10" at bounding box center [359, 60] width 14 height 16
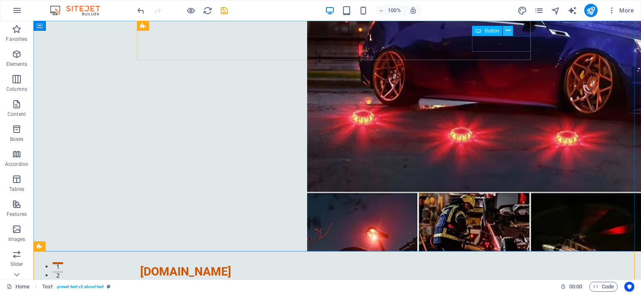
click at [508, 31] on icon at bounding box center [508, 30] width 5 height 9
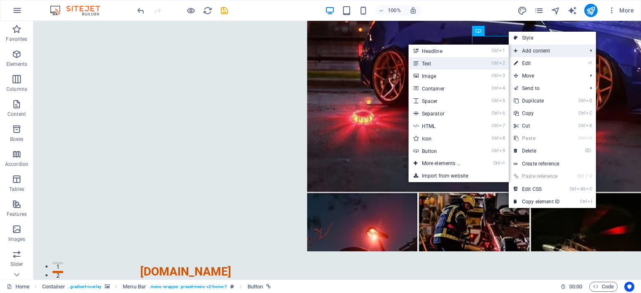
click at [452, 69] on link "Ctrl 2 Text" at bounding box center [442, 63] width 69 height 13
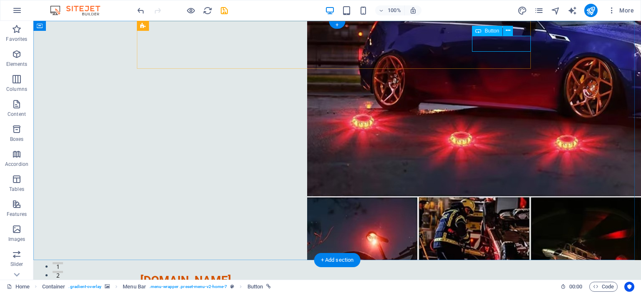
click at [509, 33] on icon at bounding box center [508, 30] width 5 height 9
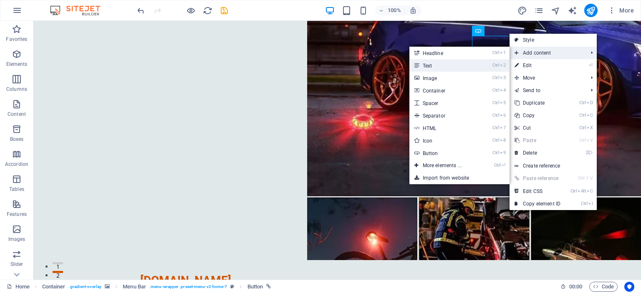
click at [477, 67] on link "Ctrl 2 Text" at bounding box center [443, 65] width 69 height 13
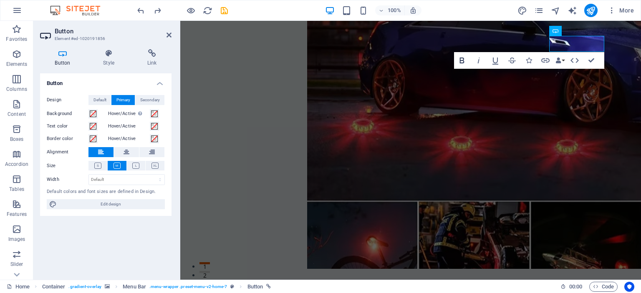
click at [463, 62] on icon "button" at bounding box center [462, 60] width 10 height 10
drag, startPoint x: 592, startPoint y: 44, endPoint x: 559, endPoint y: 44, distance: 33.8
click at [459, 61] on icon "button" at bounding box center [462, 60] width 10 height 10
click at [494, 61] on icon "button" at bounding box center [495, 60] width 10 height 10
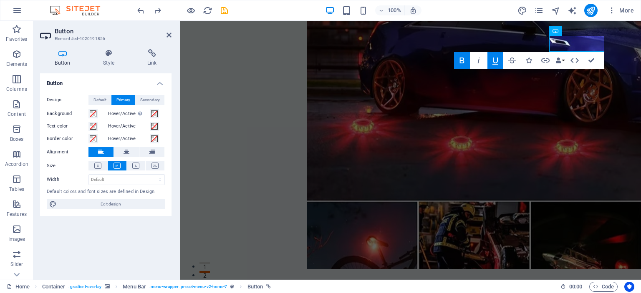
click at [494, 61] on icon "button" at bounding box center [495, 60] width 10 height 10
click at [479, 61] on icon "button" at bounding box center [479, 60] width 10 height 10
click at [477, 61] on icon "button" at bounding box center [479, 60] width 10 height 10
click at [154, 101] on span "Secondary" at bounding box center [150, 100] width 20 height 10
click at [127, 102] on span "Primary" at bounding box center [123, 100] width 14 height 10
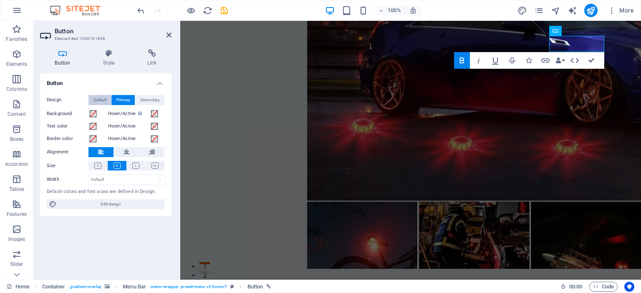
click at [95, 101] on span "Default" at bounding box center [99, 100] width 13 height 10
click at [113, 101] on button "Primary" at bounding box center [122, 100] width 23 height 10
click at [110, 206] on span "Edit design" at bounding box center [110, 204] width 103 height 10
select select "px"
select select "200"
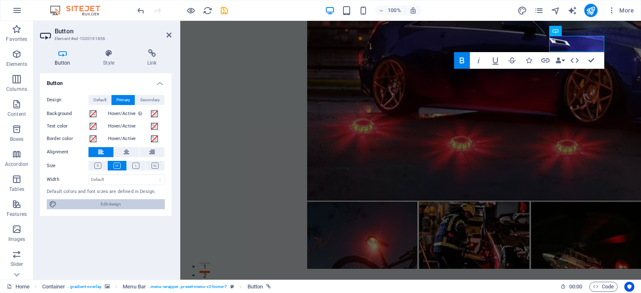
select select "px"
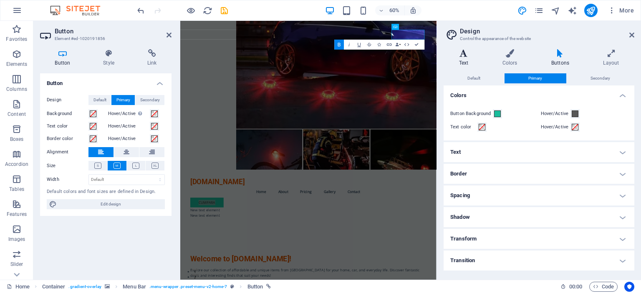
click at [459, 61] on h4 "Text" at bounding box center [464, 58] width 43 height 18
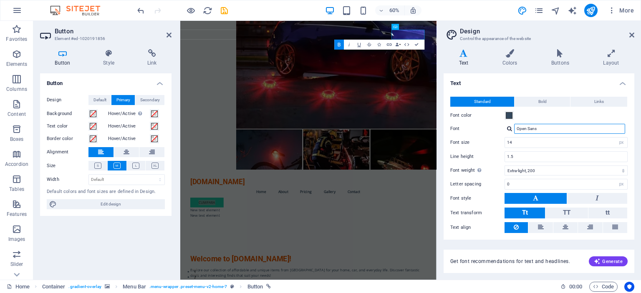
click at [596, 126] on input "Open Sans" at bounding box center [569, 129] width 111 height 10
click at [607, 262] on span "Generate" at bounding box center [608, 261] width 29 height 7
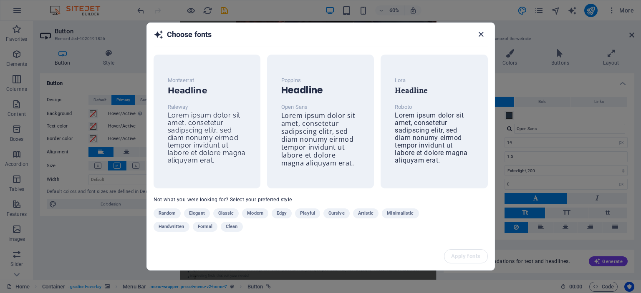
click at [484, 33] on icon "button" at bounding box center [481, 35] width 10 height 10
